Goal: Find specific page/section: Find specific page/section

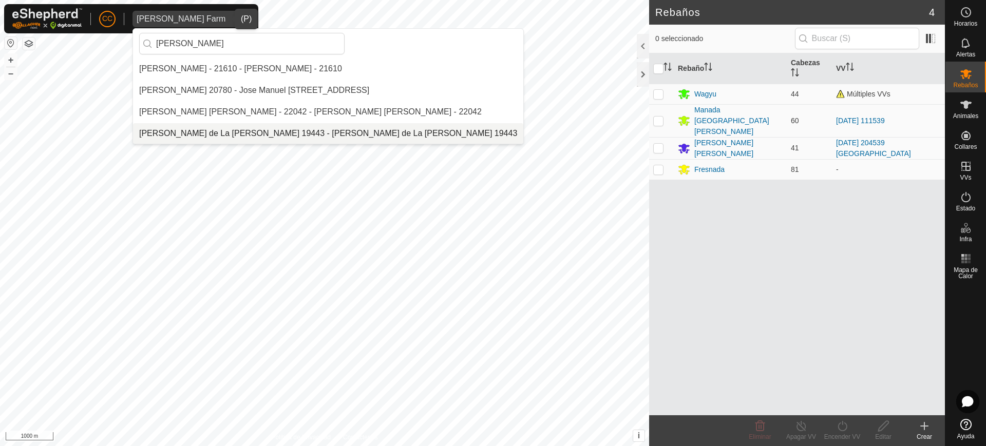
type input "[PERSON_NAME]"
click at [250, 125] on li "[PERSON_NAME] de La [PERSON_NAME] 19443 - [PERSON_NAME] de La [PERSON_NAME] 194…" at bounding box center [328, 133] width 390 height 21
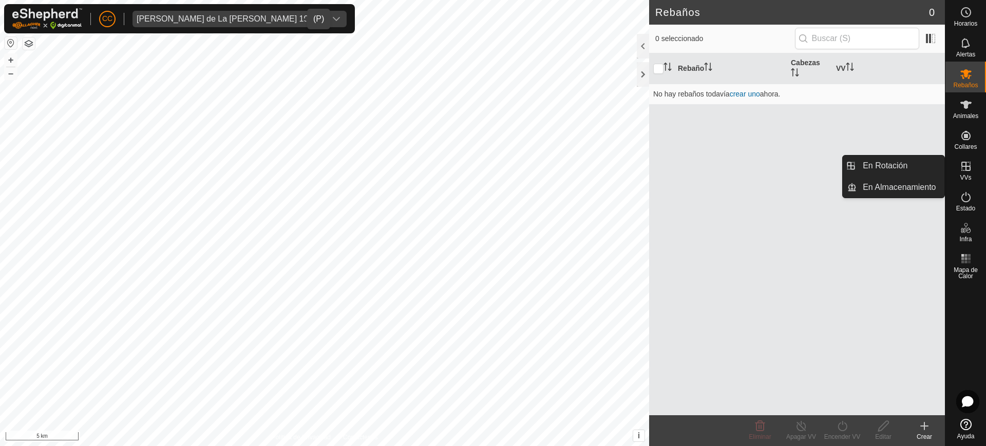
click at [982, 158] on div "VVs" at bounding box center [965, 169] width 41 height 31
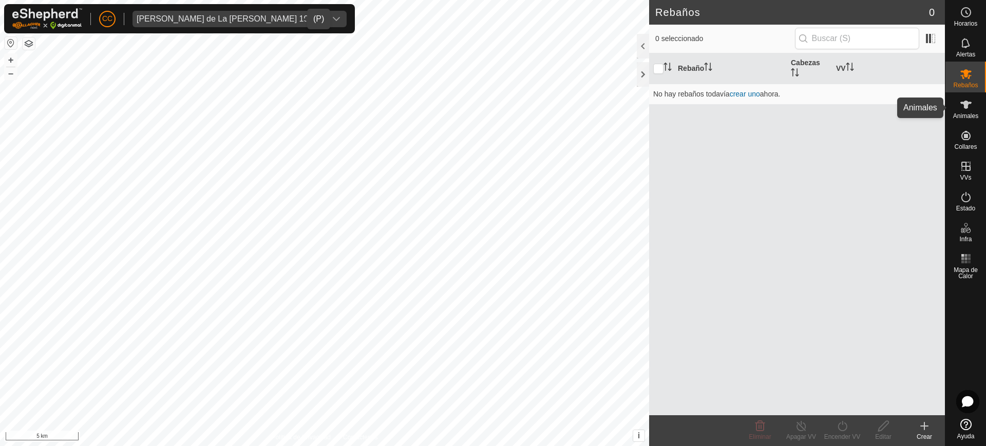
click at [975, 115] on span "Animales" at bounding box center [965, 116] width 25 height 6
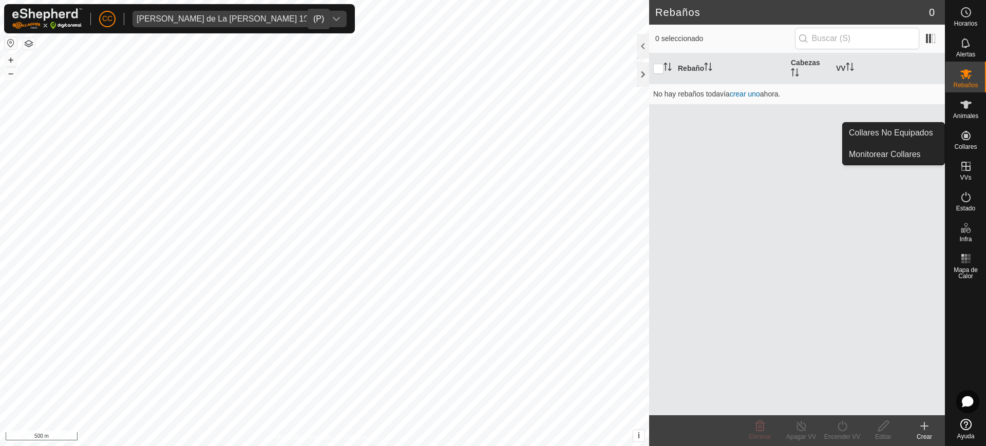
click at [960, 136] on icon at bounding box center [966, 135] width 12 height 12
click at [930, 135] on link "Collares No Equipados" at bounding box center [893, 133] width 102 height 21
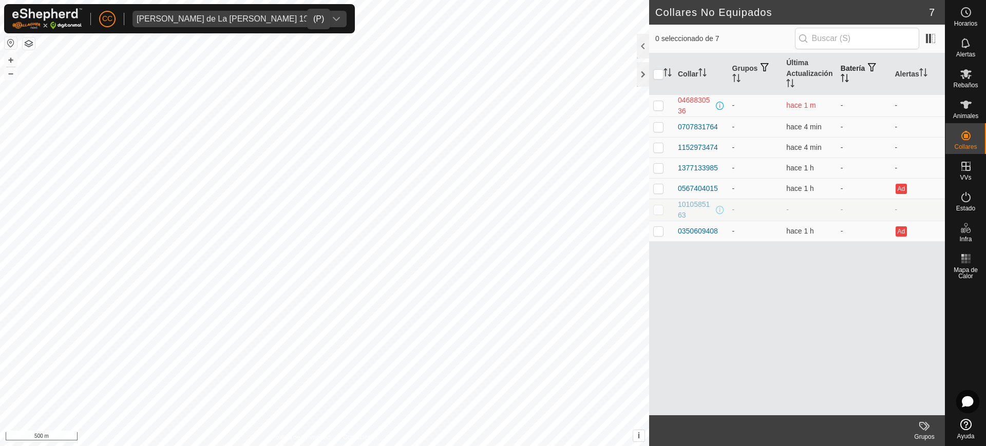
click at [847, 80] on icon "Activar para ordenar" at bounding box center [844, 78] width 8 height 8
click at [836, 79] on th "Batería" at bounding box center [863, 74] width 54 height 42
click at [938, 37] on span at bounding box center [930, 38] width 16 height 16
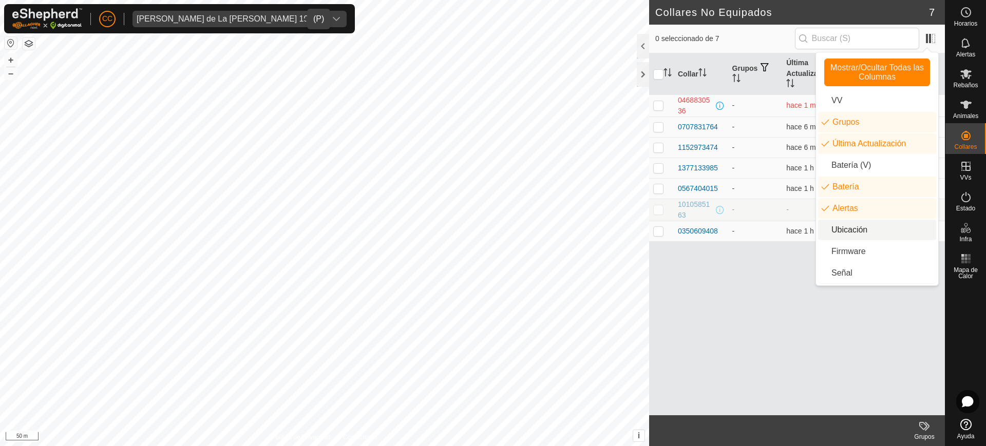
click at [898, 230] on li "Ubicación" at bounding box center [877, 230] width 118 height 21
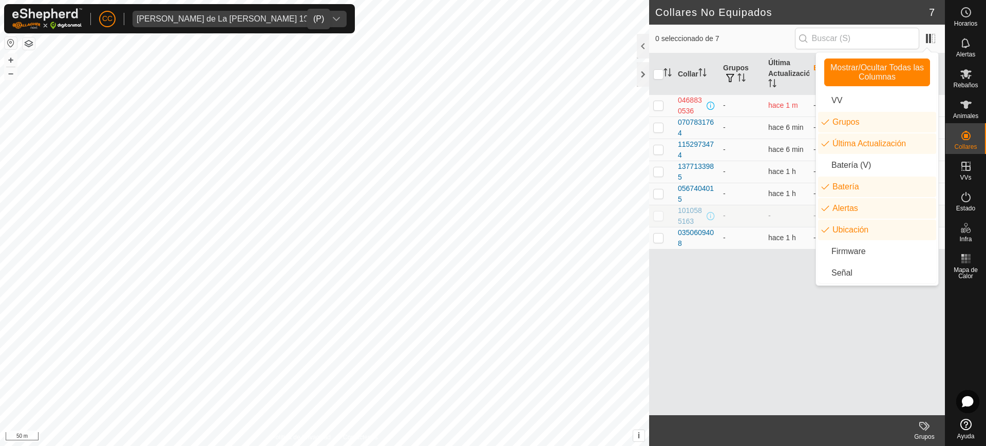
click at [758, 280] on div "Collar Grupos Última Actualización Batería Alertas Ubicación 0468830536 - hace …" at bounding box center [797, 234] width 296 height 362
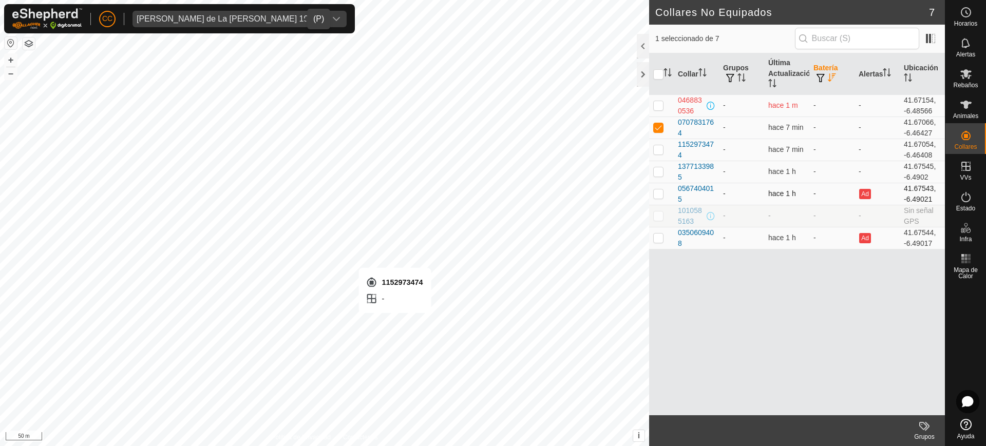
checkbox input "false"
checkbox input "true"
checkbox input "false"
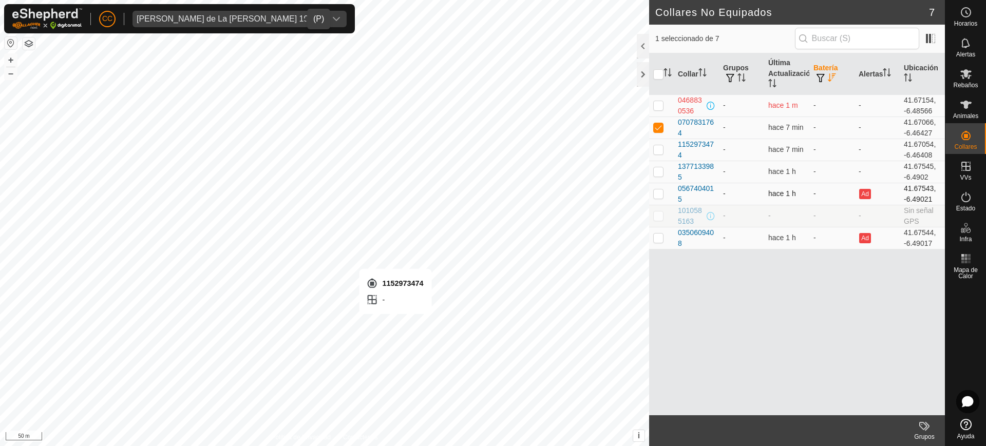
checkbox input "true"
